Goal: Check status: Check status

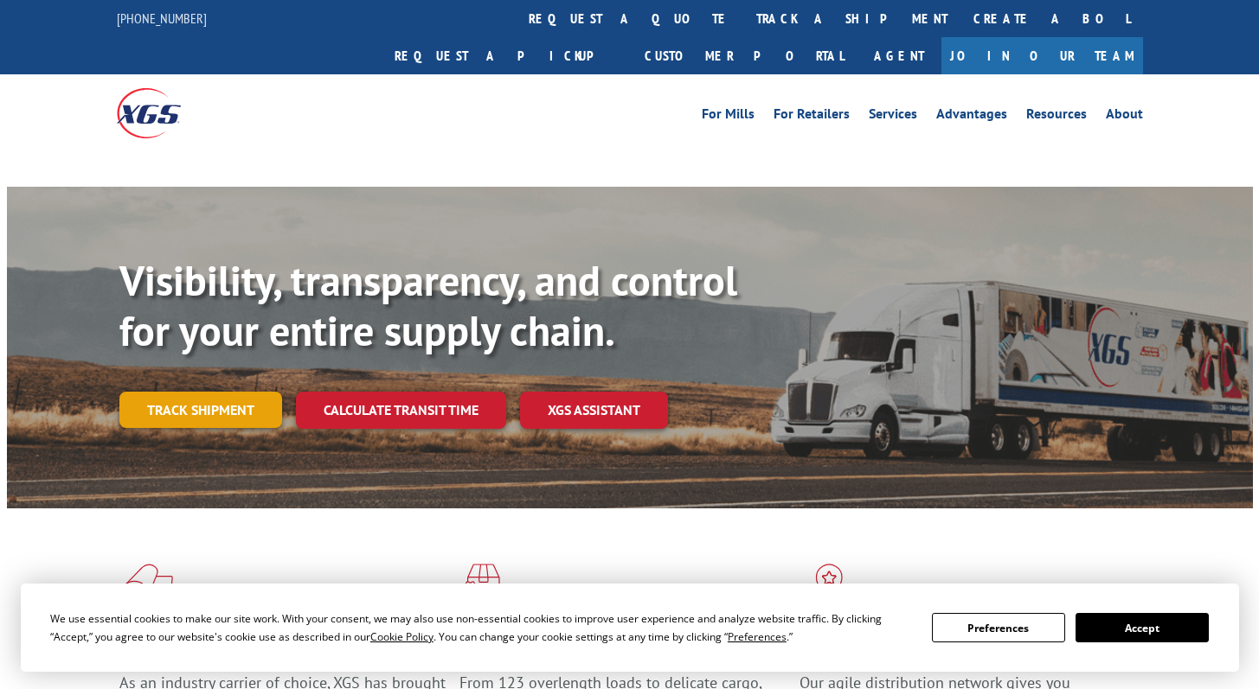
click at [221, 392] on link "Track shipment" at bounding box center [200, 410] width 163 height 36
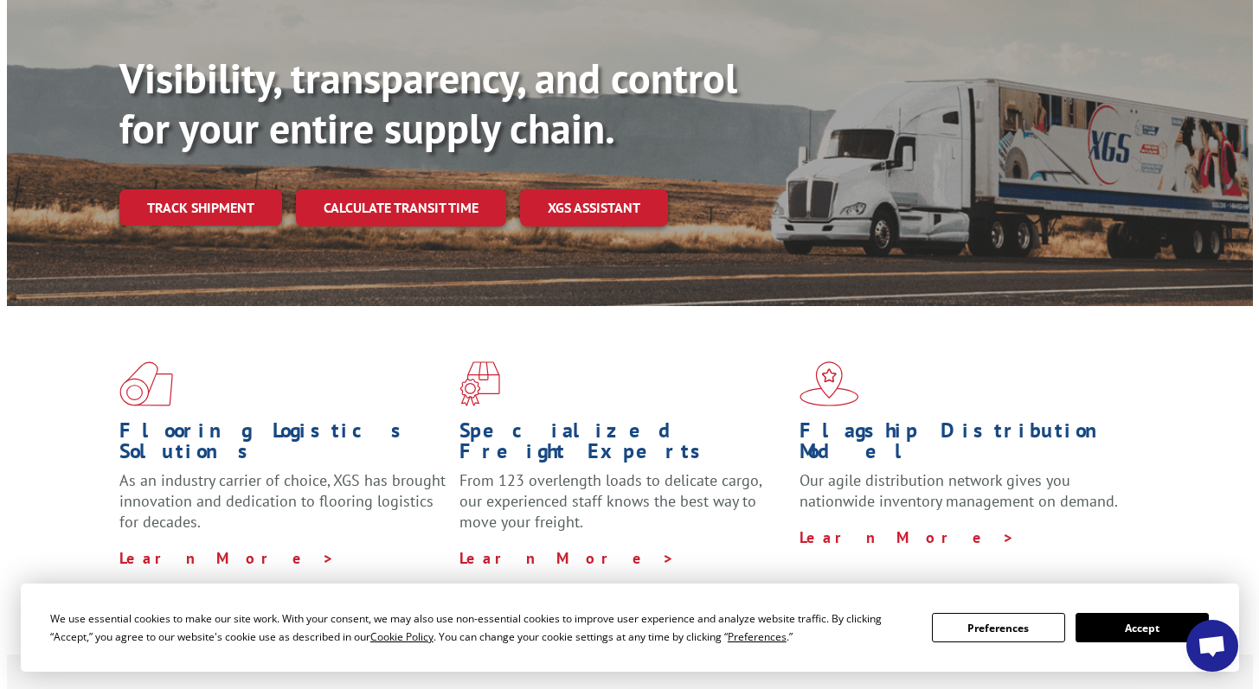
scroll to position [194, 0]
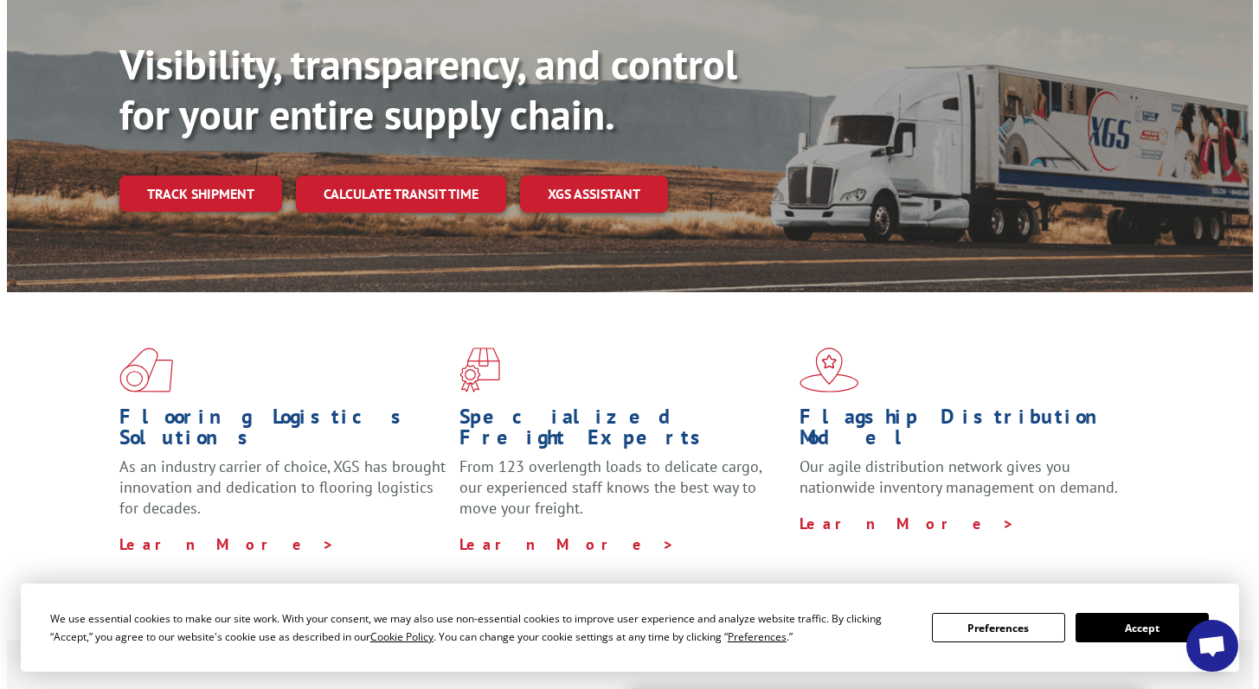
click at [1127, 625] on button "Accept" at bounding box center [1141, 627] width 133 height 29
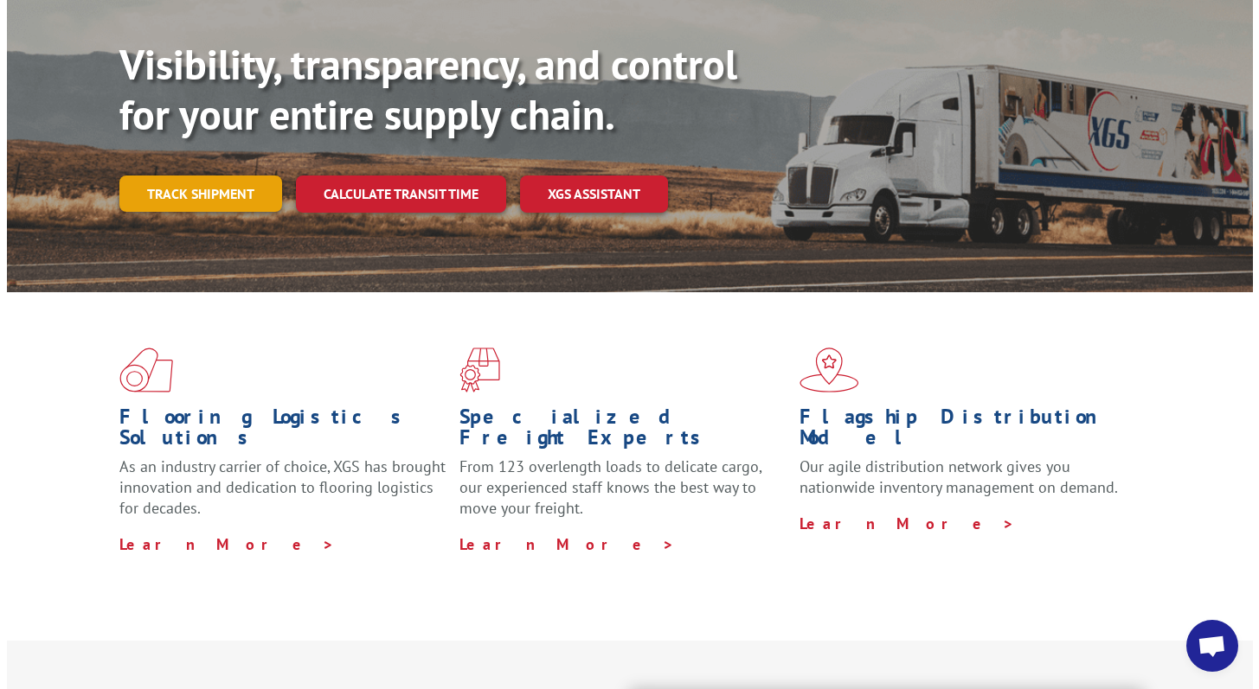
click at [218, 176] on link "Track shipment" at bounding box center [200, 194] width 163 height 36
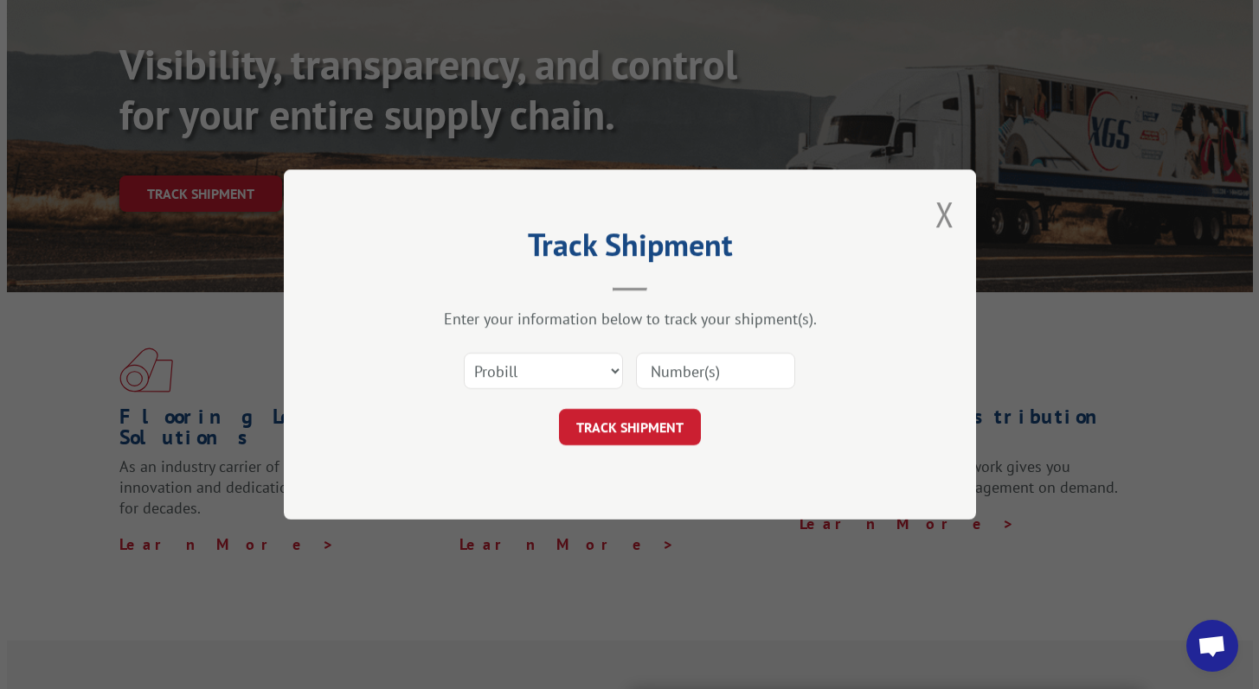
click at [689, 368] on input at bounding box center [715, 371] width 159 height 36
paste input "17603222"
type input "17603222"
click at [667, 411] on button "TRACK SHIPMENT" at bounding box center [630, 427] width 142 height 36
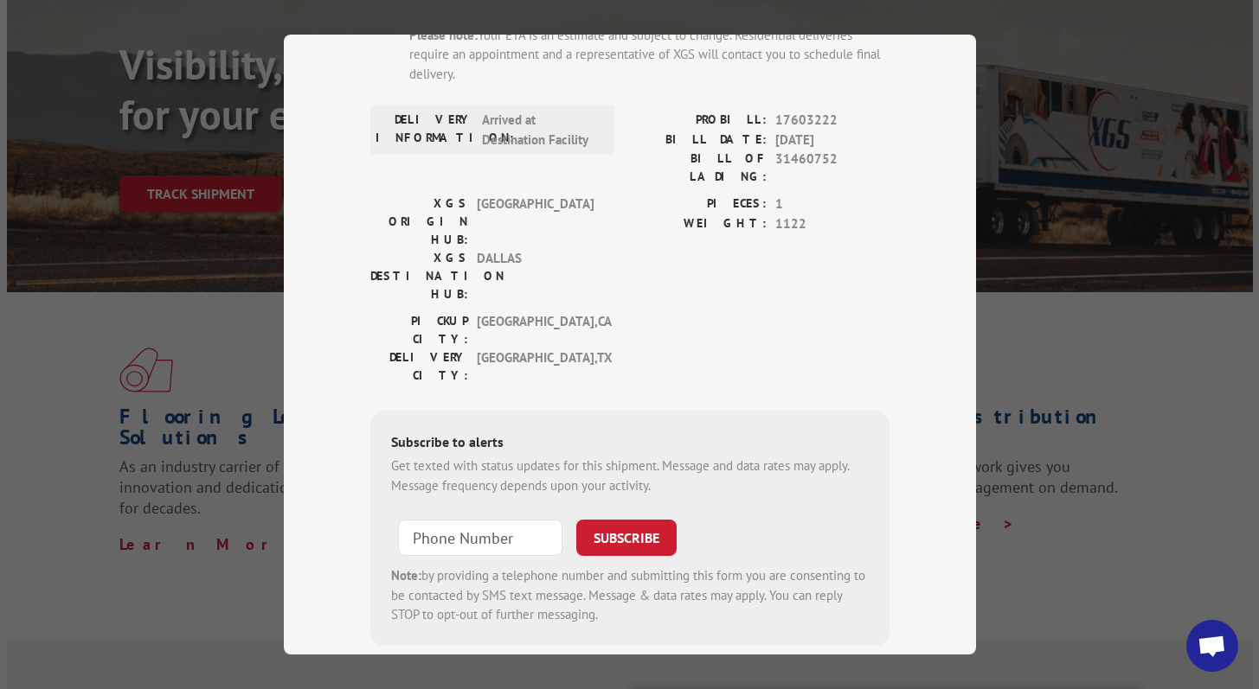
scroll to position [237, 0]
